Goal: Task Accomplishment & Management: Complete application form

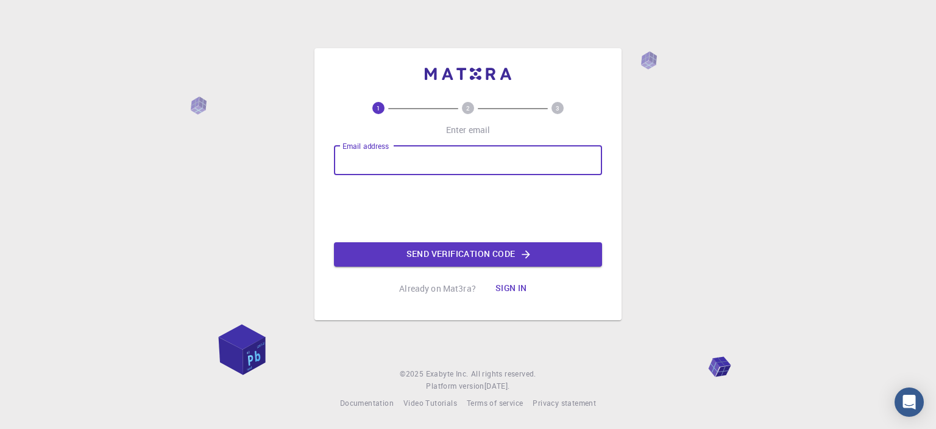
type input "kwakansah2@gmail.com"
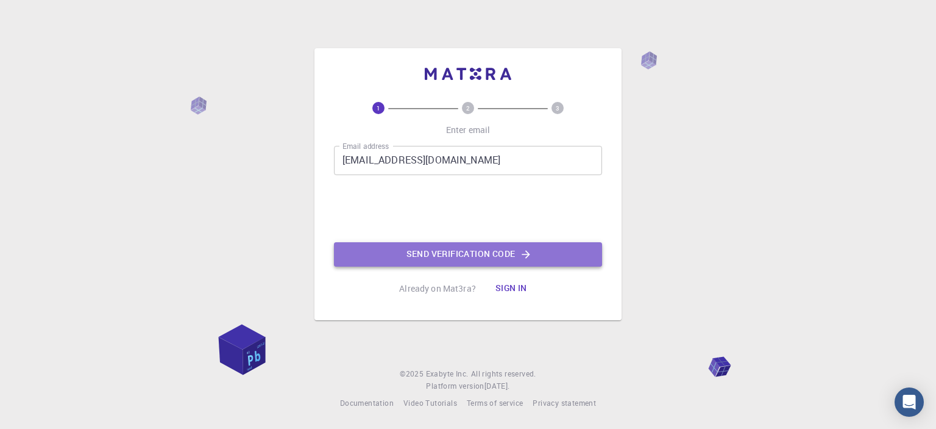
click at [402, 251] on button "Send verification code" at bounding box center [468, 254] width 268 height 24
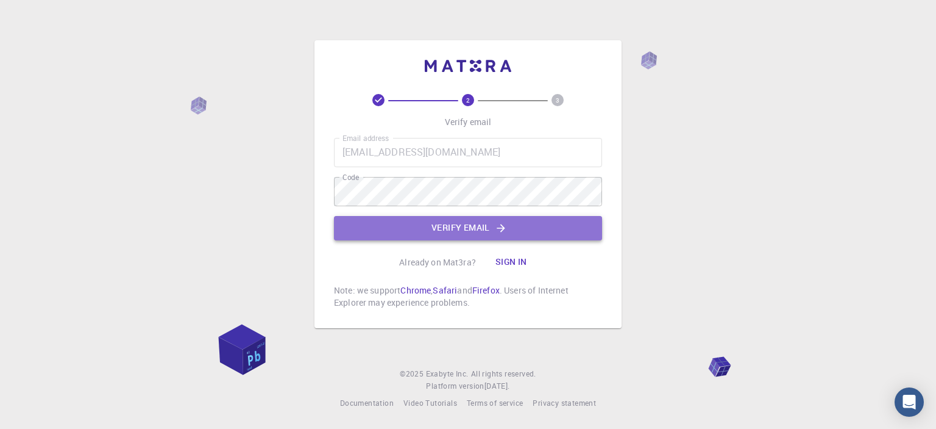
click at [572, 226] on button "Verify email" at bounding box center [468, 228] width 268 height 24
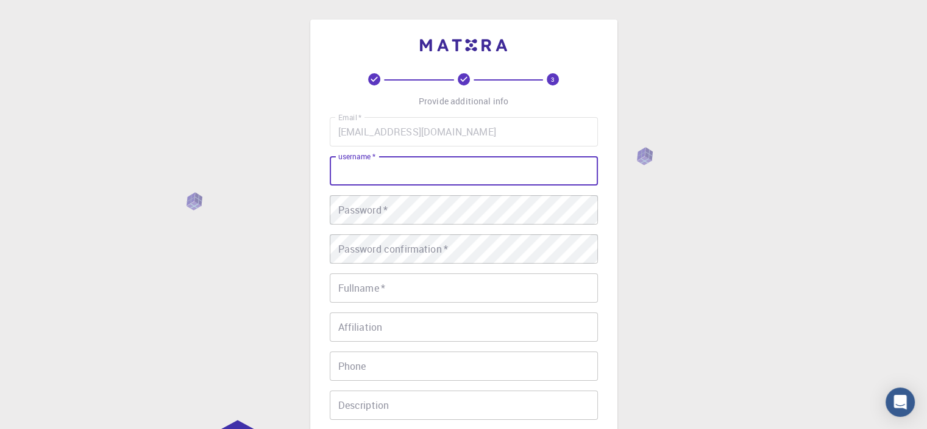
click at [534, 162] on input "username   *" at bounding box center [464, 170] width 268 height 29
type input "[PERSON_NAME]"
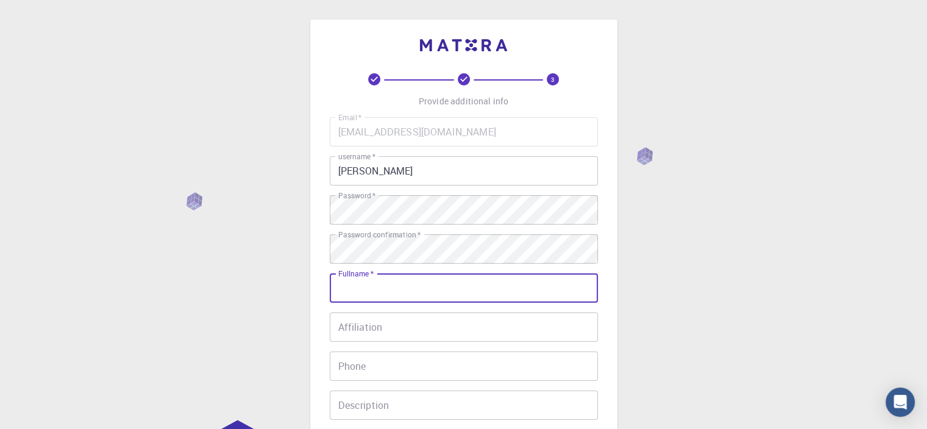
click at [405, 276] on input "Fullname   *" at bounding box center [464, 287] width 268 height 29
type input "Quartey Ansah"
click at [391, 318] on input "Affiliation" at bounding box center [464, 326] width 268 height 29
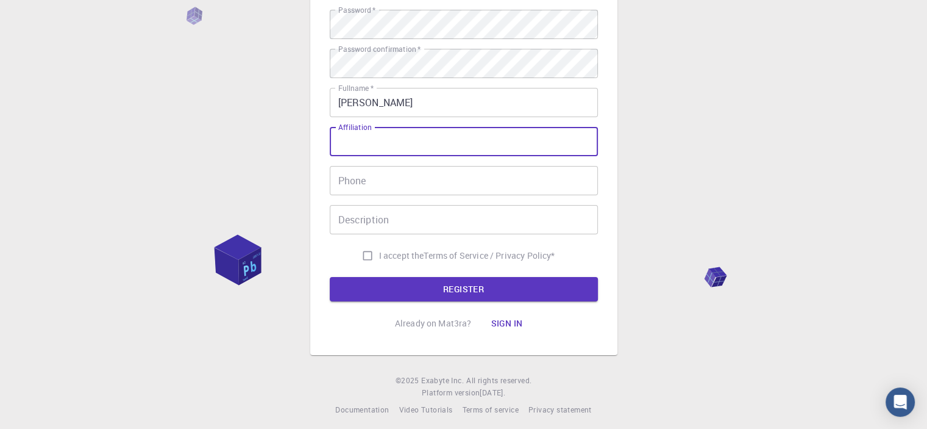
scroll to position [191, 0]
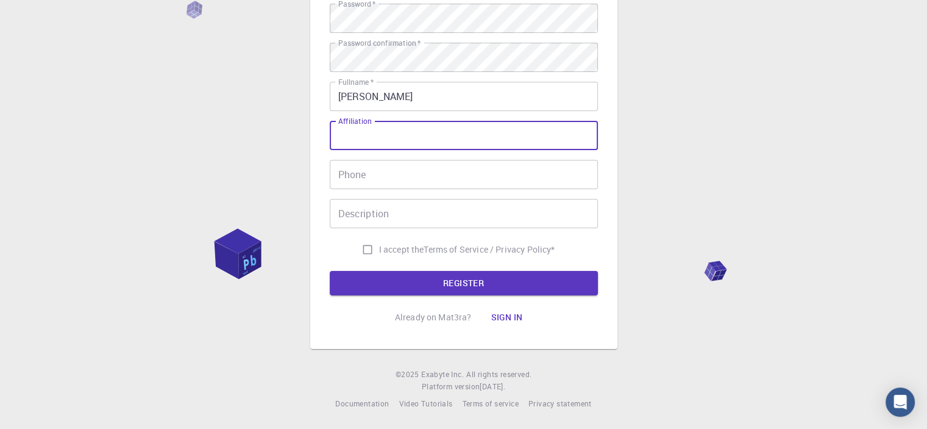
click at [379, 248] on span "I accept the" at bounding box center [401, 249] width 45 height 12
click at [376, 248] on input "I accept the Terms of Service / Privacy Policy *" at bounding box center [367, 249] width 23 height 23
checkbox input "true"
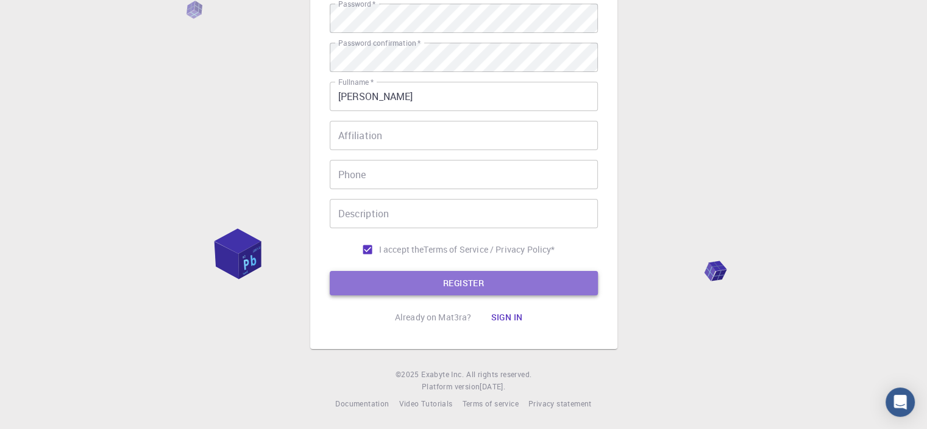
click at [394, 277] on button "REGISTER" at bounding box center [464, 283] width 268 height 24
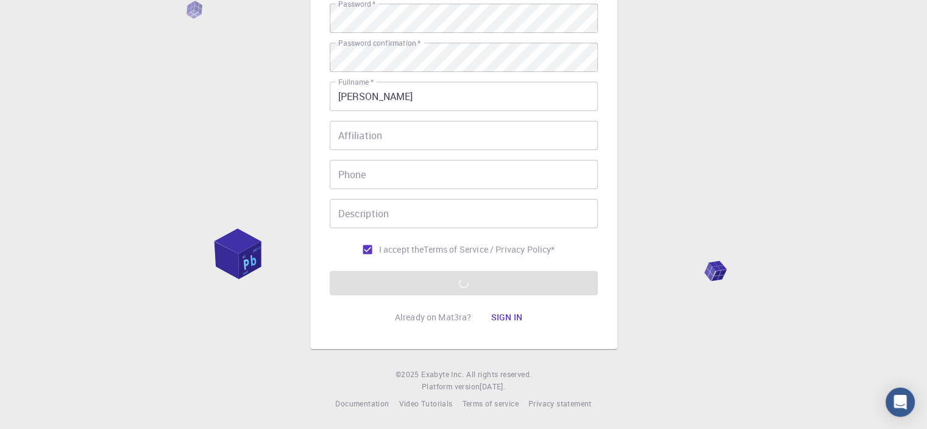
click at [444, 283] on form "Email   * kwakansah2@gmail.com Email   * username   * kwaku username   * Passwo…" at bounding box center [464, 110] width 268 height 369
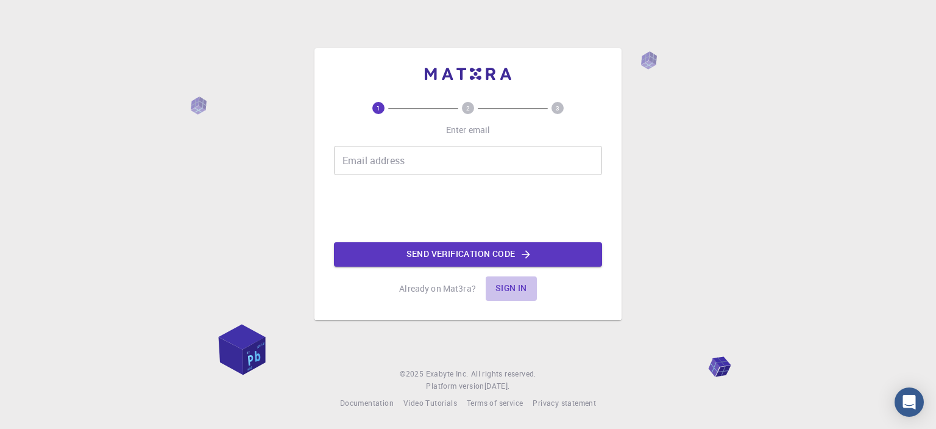
click at [505, 290] on button "Sign in" at bounding box center [511, 288] width 51 height 24
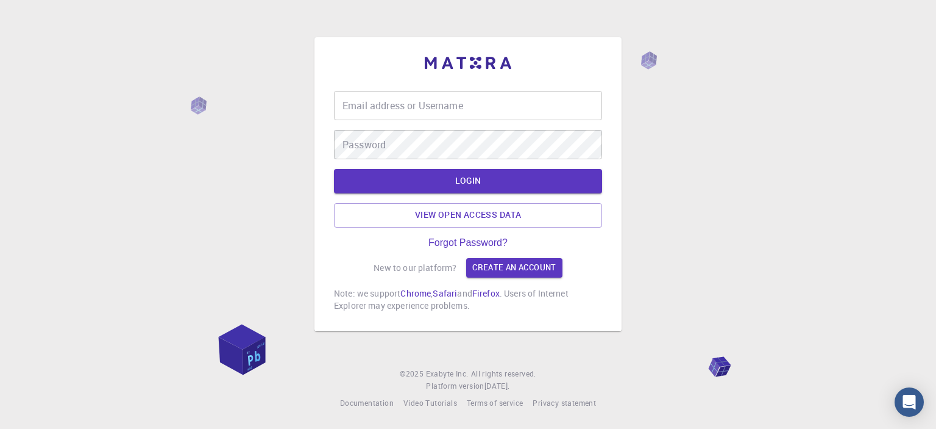
type input "[PERSON_NAME]"
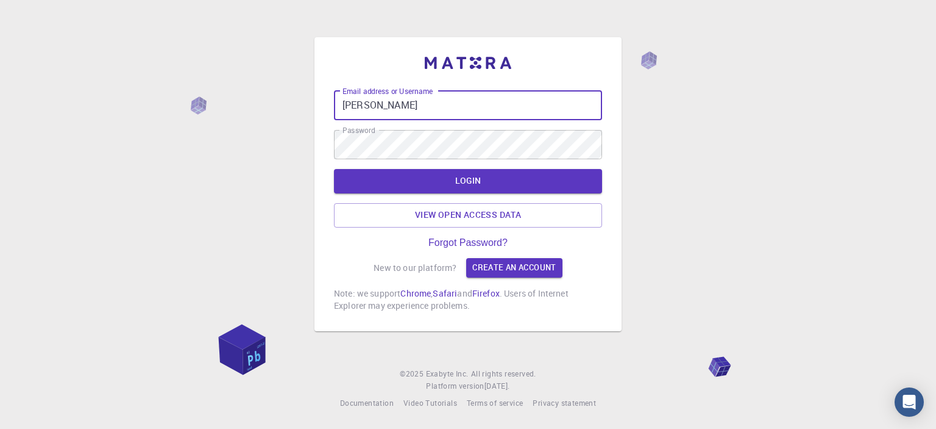
click at [468, 113] on input "[PERSON_NAME]" at bounding box center [468, 105] width 268 height 29
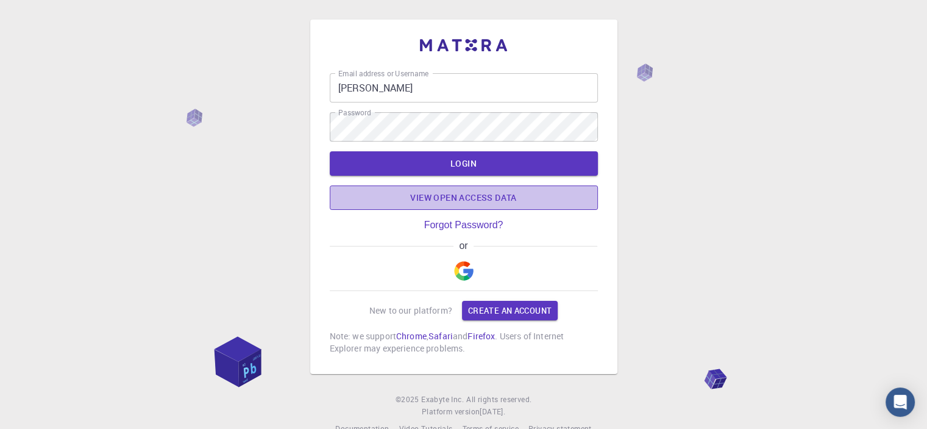
click at [561, 188] on link "View open access data" at bounding box center [464, 197] width 268 height 24
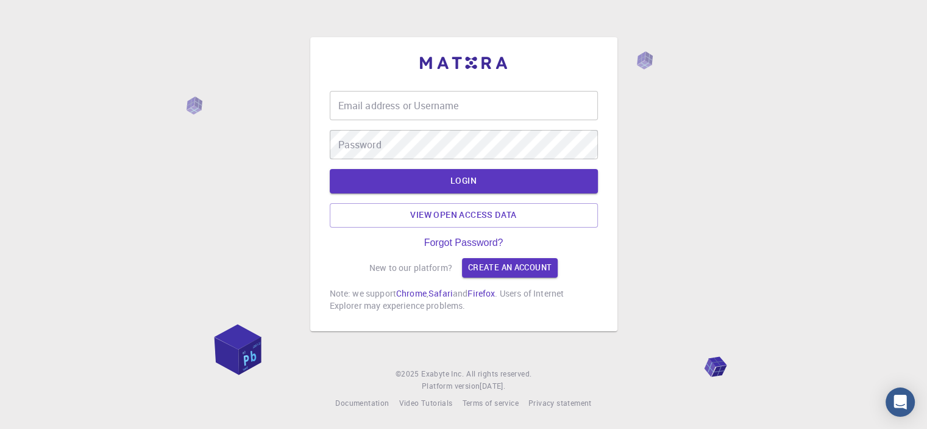
type input "[PERSON_NAME]"
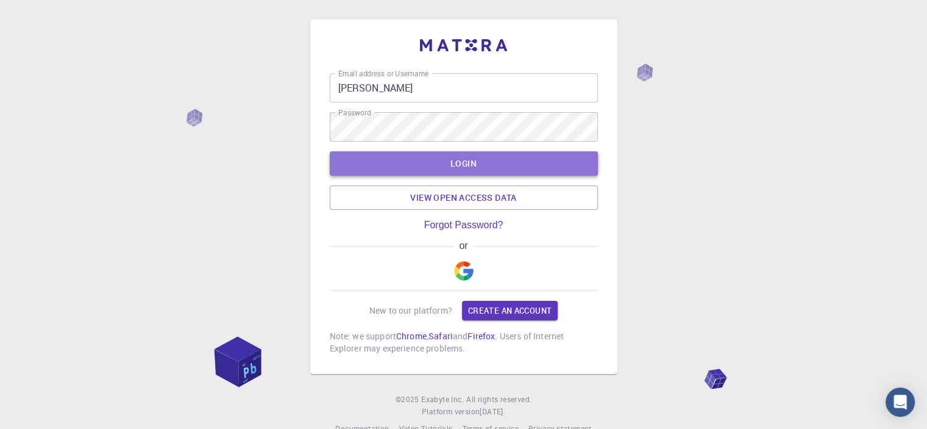
click at [389, 155] on button "LOGIN" at bounding box center [464, 163] width 268 height 24
click at [449, 164] on button "LOGIN" at bounding box center [464, 163] width 268 height 24
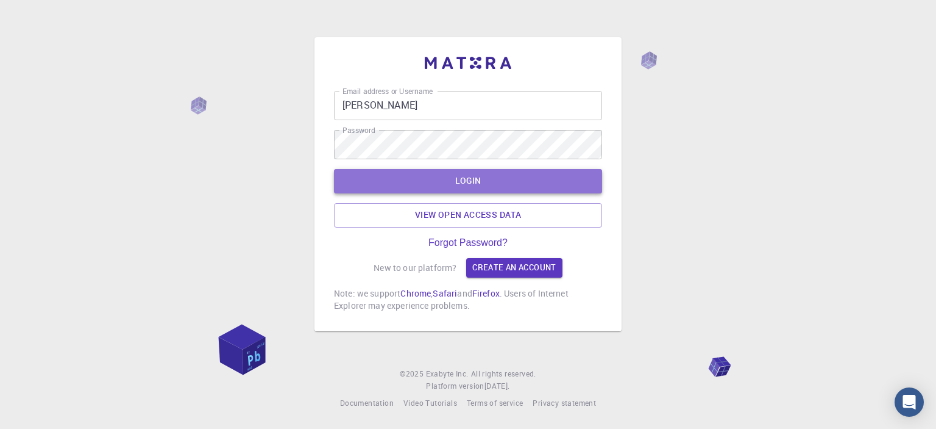
click at [480, 179] on button "LOGIN" at bounding box center [468, 181] width 268 height 24
